Goal: Task Accomplishment & Management: Manage account settings

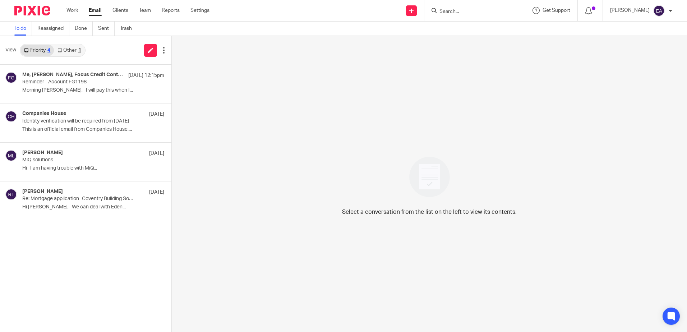
click at [458, 12] on input "Search" at bounding box center [470, 12] width 65 height 6
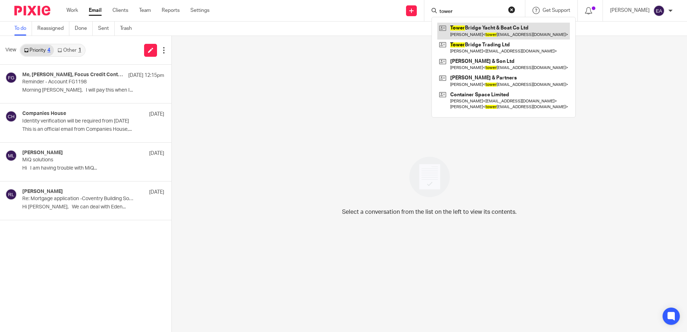
type input "tower"
click at [485, 31] on link at bounding box center [503, 31] width 132 height 17
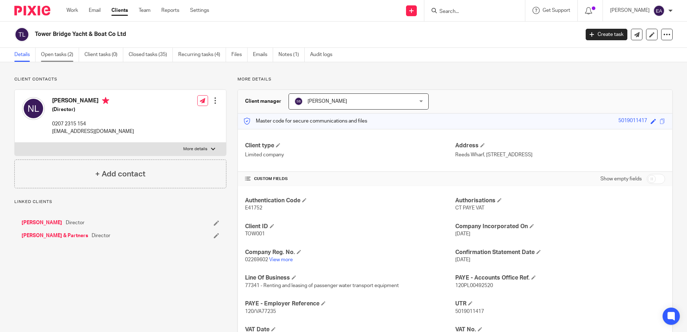
click at [57, 54] on link "Open tasks (2)" at bounding box center [60, 55] width 38 height 14
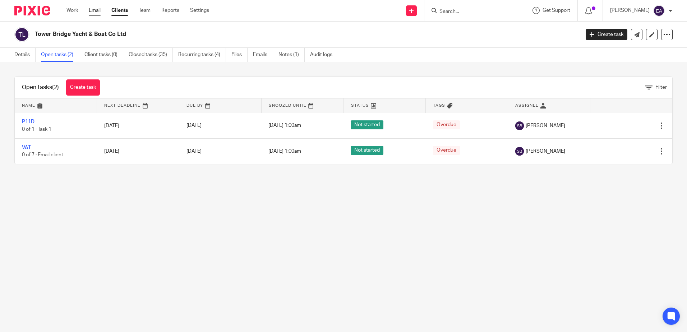
click at [93, 9] on link "Email" at bounding box center [95, 10] width 12 height 7
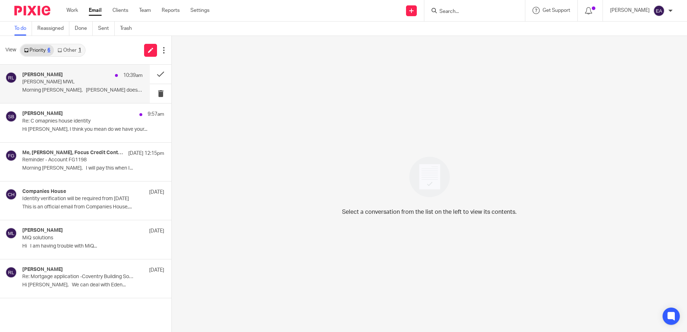
click at [67, 82] on p "Mark Walpole MWL" at bounding box center [70, 82] width 96 height 6
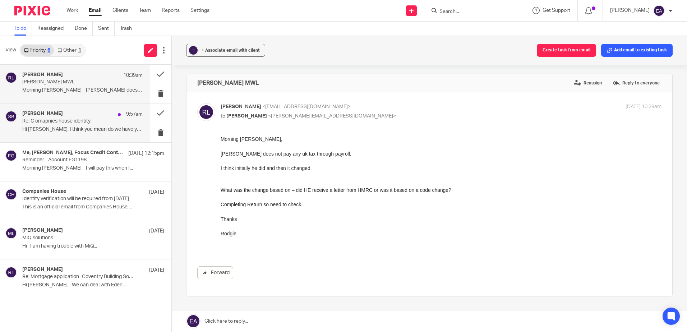
click at [72, 126] on p "Hi Mike, I think you mean do we have your..." at bounding box center [82, 129] width 120 height 6
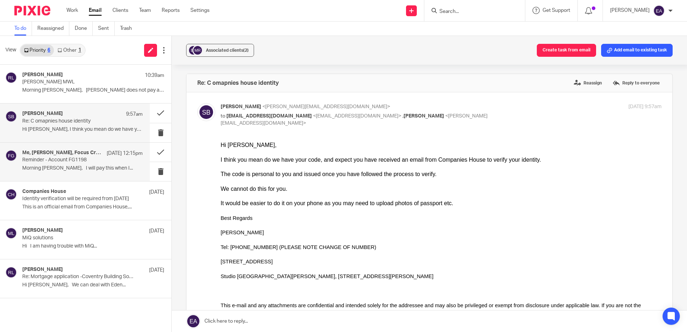
click at [70, 170] on p "Morning Elaine, I will pay this when I..." at bounding box center [82, 168] width 120 height 6
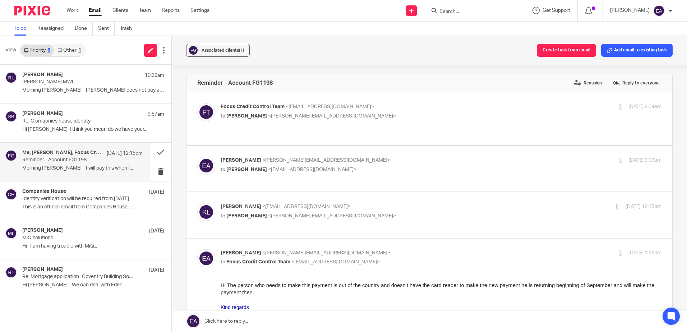
click at [67, 50] on link "Other 1" at bounding box center [69, 50] width 31 height 11
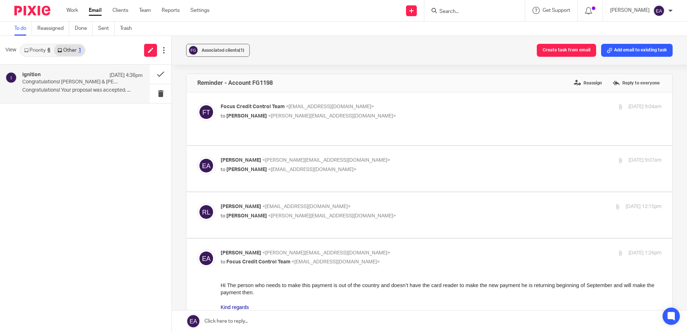
click at [70, 79] on p "Congratulations! Andrew Alston & Regina Freedman has accepted your proposal (#P…" at bounding box center [70, 82] width 96 height 6
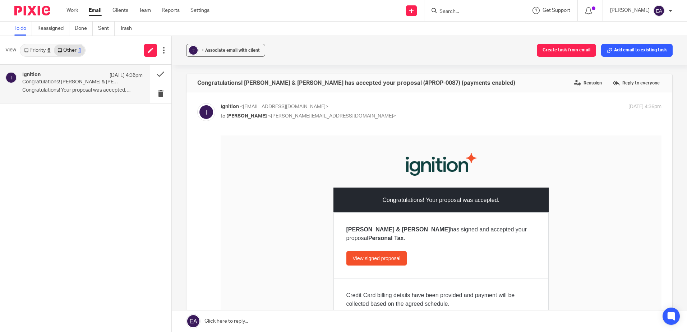
click at [385, 258] on link "View signed proposal" at bounding box center [376, 258] width 61 height 14
